Goal: Task Accomplishment & Management: Use online tool/utility

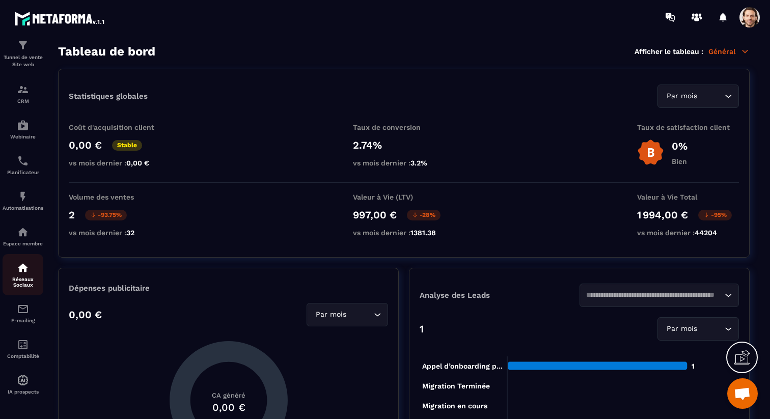
scroll to position [50, 0]
click at [14, 206] on p "Automatisations" at bounding box center [23, 208] width 41 height 6
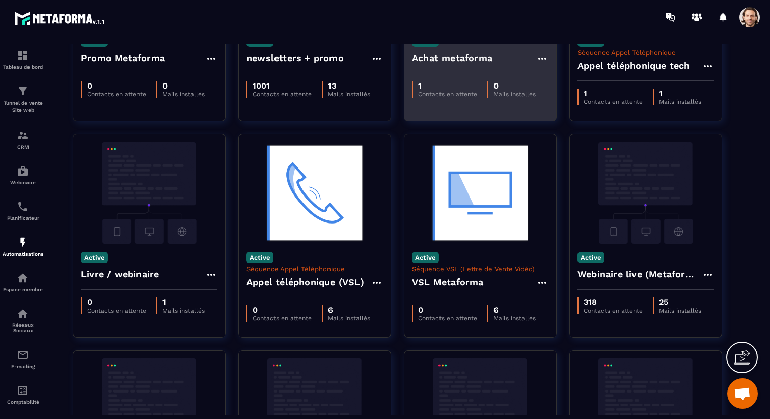
scroll to position [166, 0]
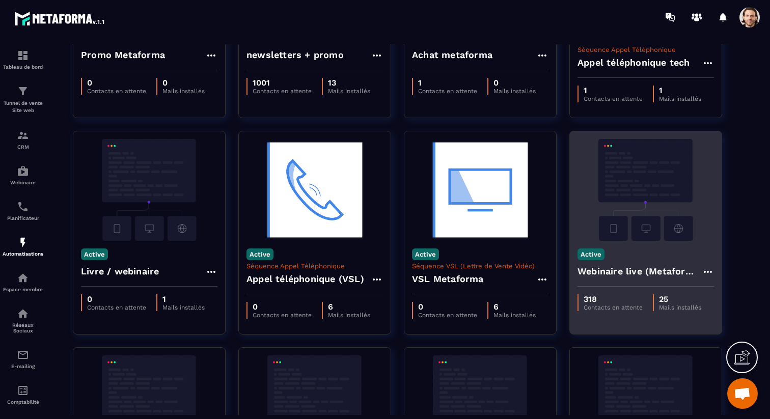
click at [618, 272] on h4 "Webinaire live (Metaforma)" at bounding box center [639, 271] width 124 height 14
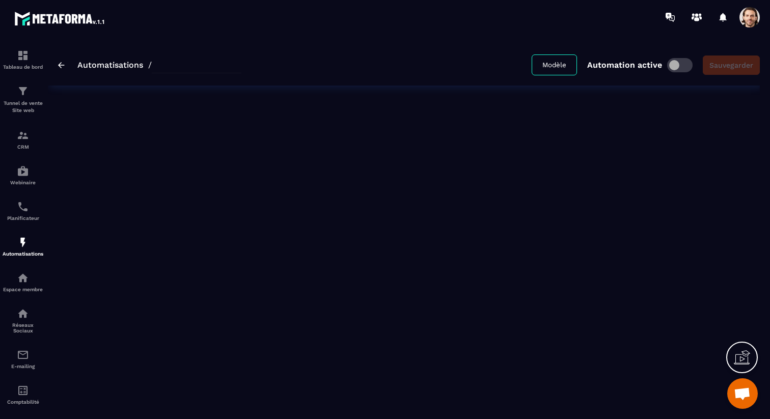
type input "**********"
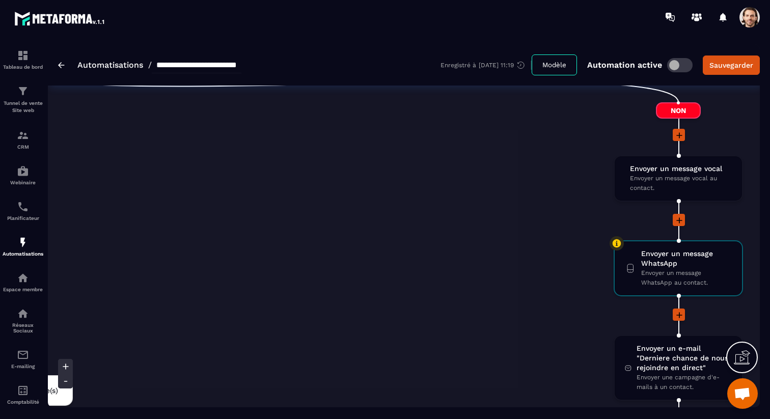
scroll to position [1481, 0]
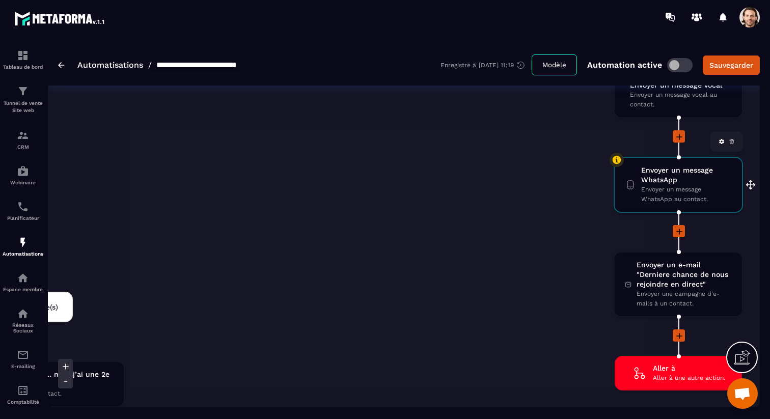
click at [681, 184] on span "Envoyer un message WhatsApp" at bounding box center [686, 174] width 91 height 19
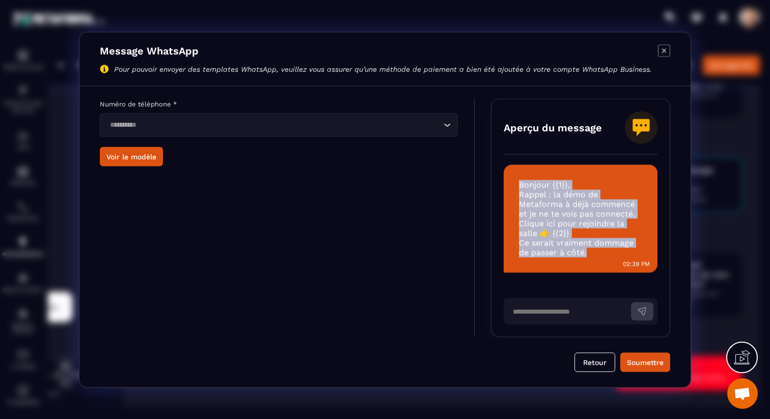
drag, startPoint x: 592, startPoint y: 253, endPoint x: 519, endPoint y: 185, distance: 99.8
click at [519, 185] on div "Aperçu du message Bonjour {{1}}, Rappel : la démo de Metaforma à déjà commencé …" at bounding box center [580, 217] width 179 height 239
copy span "Bonjour {{1}}, Rappel : la démo de Metaforma à déjà commencé et je ne te vois p…"
